Goal: Task Accomplishment & Management: Manage account settings

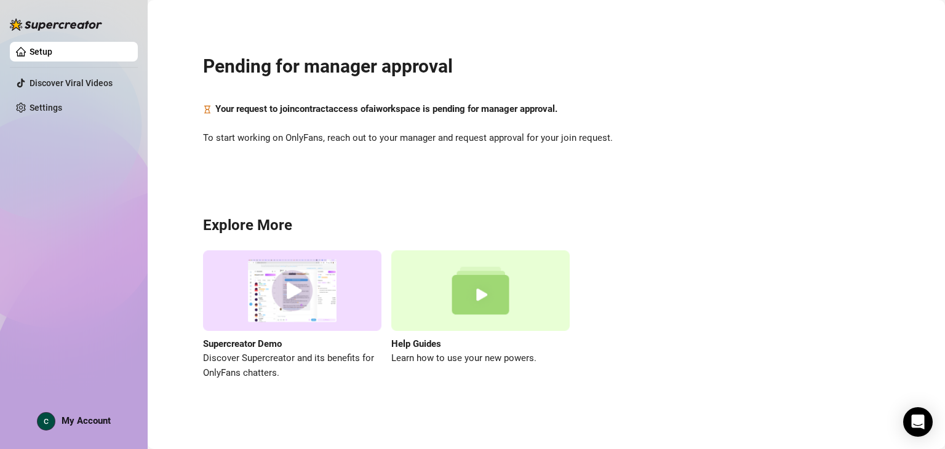
click at [537, 141] on span "To start working on OnlyFans, reach out to your manager and request approval fo…" at bounding box center [546, 138] width 687 height 15
click at [62, 108] on link "Settings" at bounding box center [46, 108] width 33 height 10
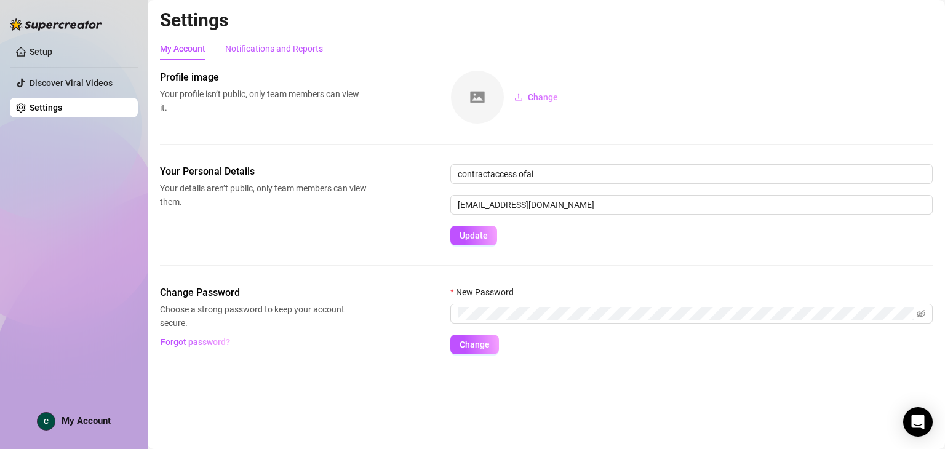
click at [284, 54] on div "Notifications and Reports" at bounding box center [274, 49] width 98 height 14
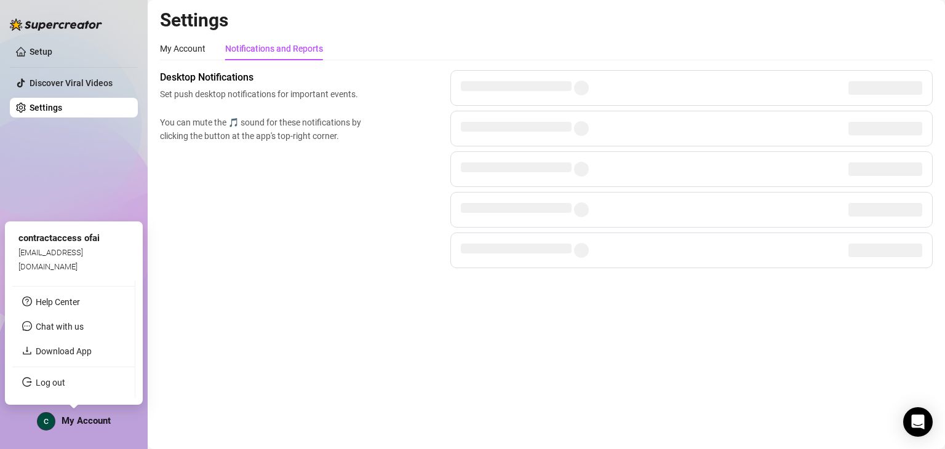
click at [70, 418] on span "My Account" at bounding box center [86, 420] width 49 height 11
click at [61, 378] on link "Log out" at bounding box center [51, 383] width 30 height 10
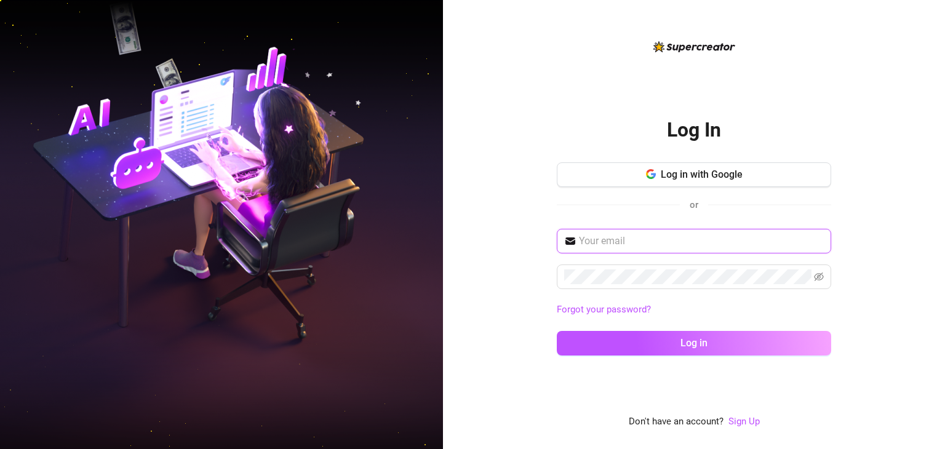
click at [682, 238] on input "text" at bounding box center [701, 241] width 245 height 15
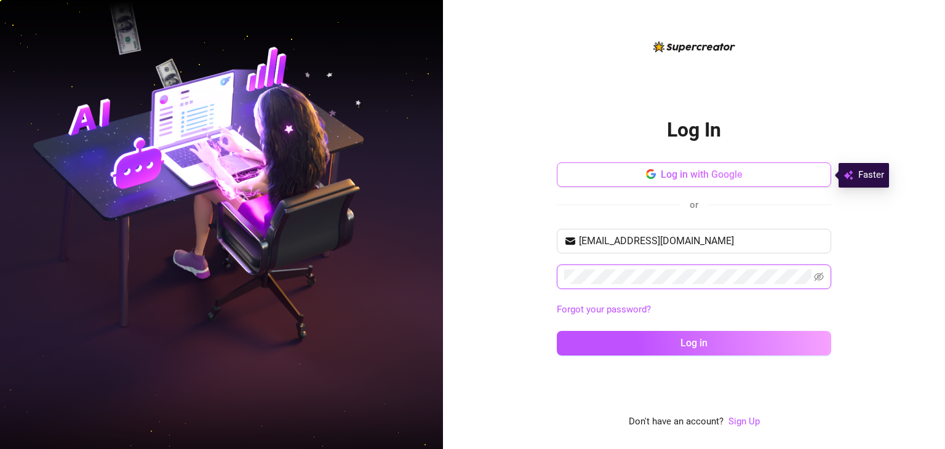
click at [557, 331] on button "Log in" at bounding box center [694, 343] width 275 height 25
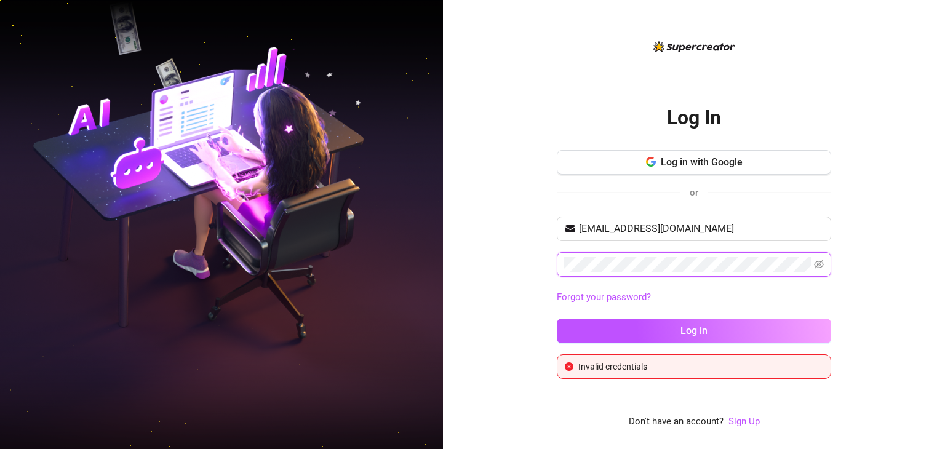
click at [557, 319] on button "Log in" at bounding box center [694, 331] width 275 height 25
click at [749, 231] on input "[EMAIL_ADDRESS][DOMAIN_NAME]" at bounding box center [701, 229] width 245 height 15
type input "[EMAIL_ADDRESS][DOMAIN_NAME]"
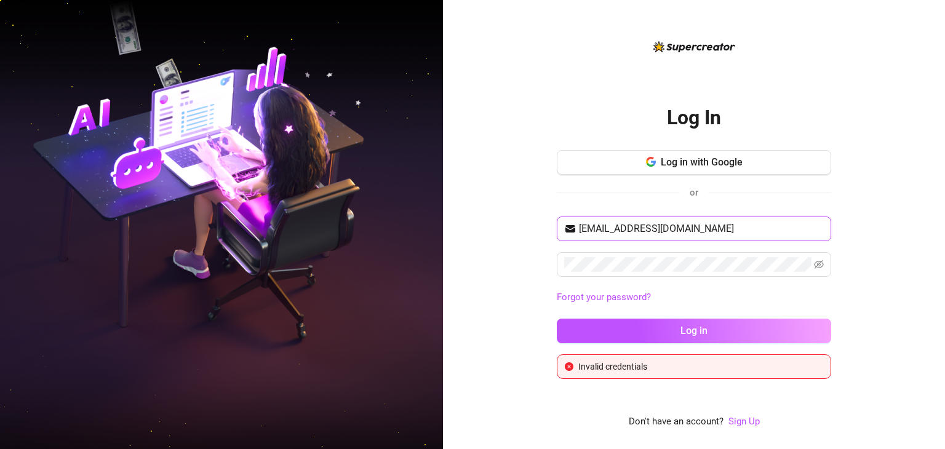
click at [557, 319] on button "Log in" at bounding box center [694, 331] width 275 height 25
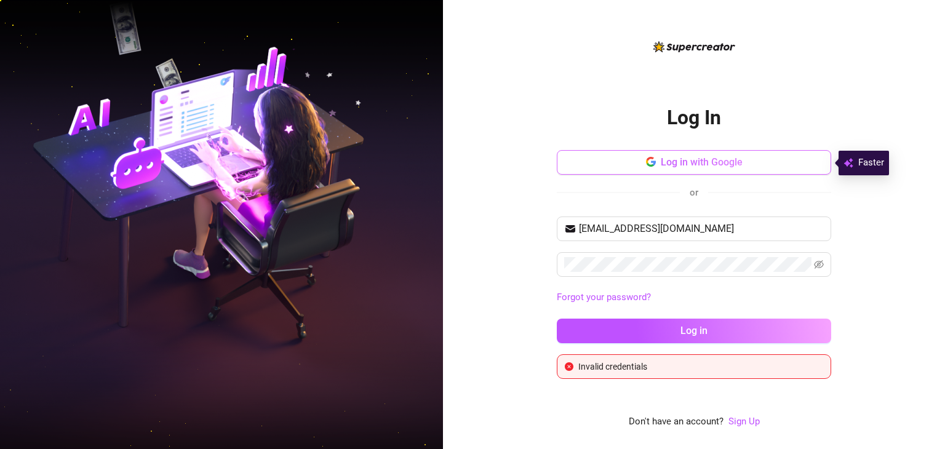
click at [560, 170] on button "Log in with Google" at bounding box center [694, 162] width 275 height 25
